Goal: Browse casually: Explore the website without a specific task or goal

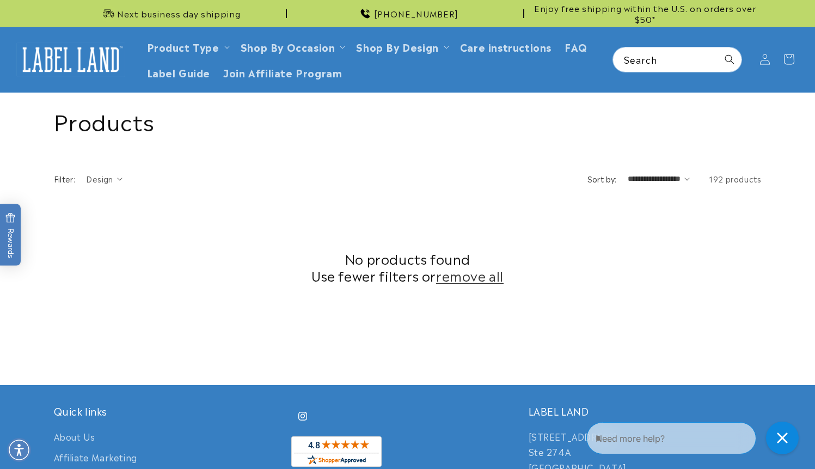
scroll to position [347, 0]
